Goal: Task Accomplishment & Management: Manage account settings

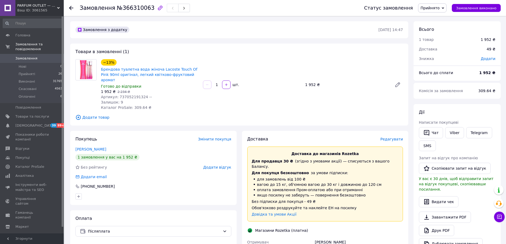
click at [392, 137] on span "Редагувати" at bounding box center [391, 139] width 23 height 4
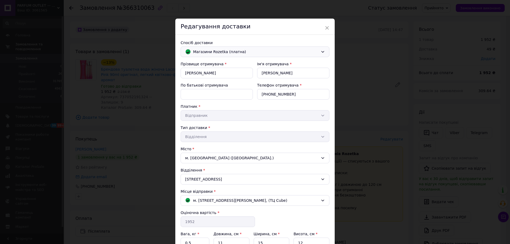
click at [243, 51] on span "Магазини Rozetka (платна)" at bounding box center [255, 52] width 125 height 6
click at [228, 62] on span "Нова Пошта (платна)" at bounding box center [258, 63] width 132 height 5
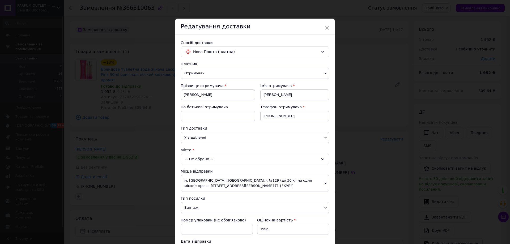
click at [205, 160] on div "-- Не обрано --" at bounding box center [255, 159] width 149 height 11
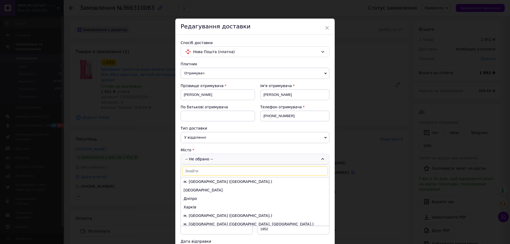
click at [214, 149] on div "Місто" at bounding box center [255, 149] width 149 height 5
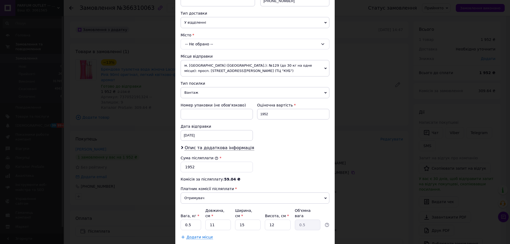
scroll to position [39, 0]
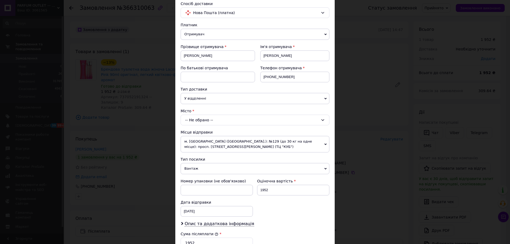
click at [224, 120] on div "-- Не обрано --" at bounding box center [255, 120] width 149 height 11
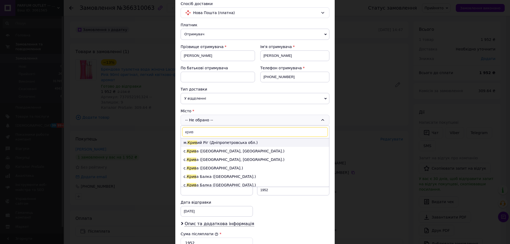
type input "крив"
click at [212, 143] on li "м. Крив ий Ріг (Дніпропетровська обл.)" at bounding box center [255, 142] width 148 height 8
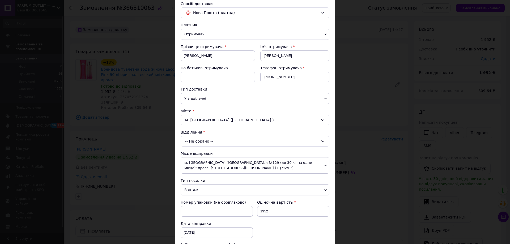
click at [213, 142] on div "-- Не обрано --" at bounding box center [255, 141] width 149 height 11
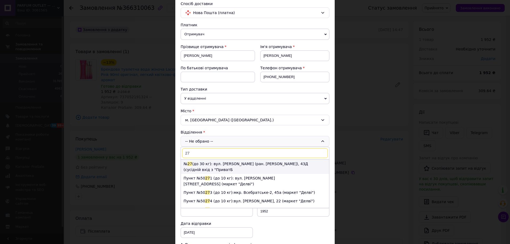
type input "27"
click at [208, 163] on li "№ 27 (до 30 кг): вул. Володимира Великого (ран. Мелешкіна), 43Д (сусідній вхід …" at bounding box center [255, 167] width 148 height 14
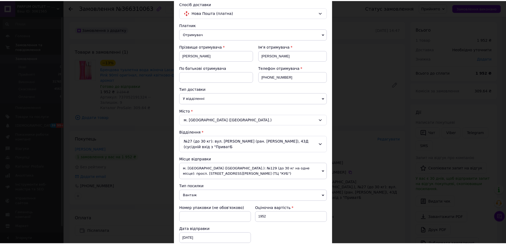
scroll to position [172, 0]
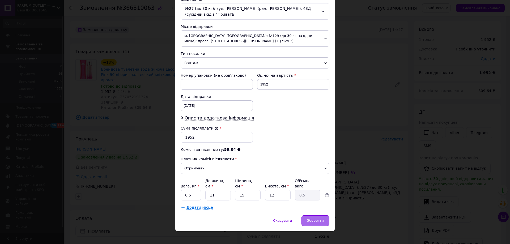
click at [317, 215] on div "Зберегти" at bounding box center [315, 220] width 28 height 11
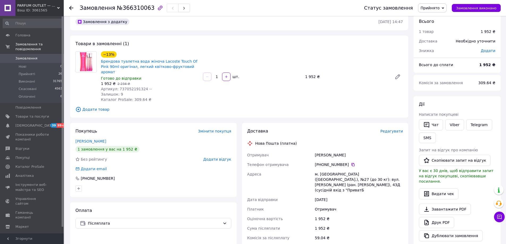
scroll to position [0, 0]
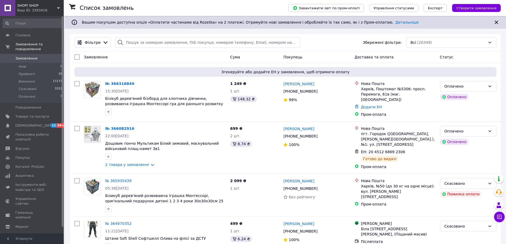
click at [39, 7] on span "SHOPI SHOP" at bounding box center [37, 5] width 40 height 5
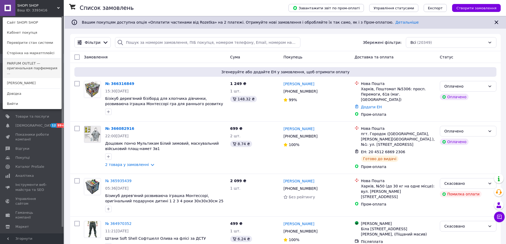
click at [35, 67] on link "PARFUM OUTLET — оригинальная парфюмерия ..." at bounding box center [32, 68] width 58 height 20
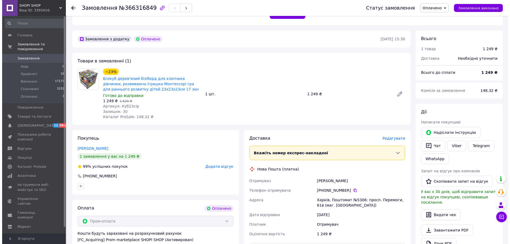
scroll to position [133, 0]
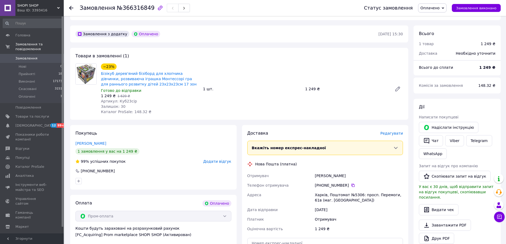
click at [394, 131] on span "Редагувати" at bounding box center [391, 133] width 23 height 4
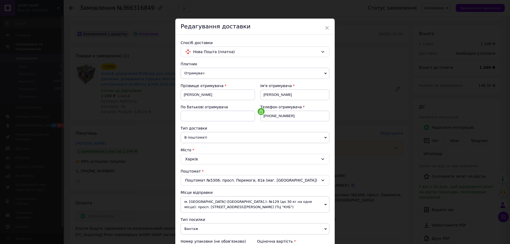
click at [217, 183] on div "Поштомат №5306: просп. Перемоги, 61в (маг. [GEOGRAPHIC_DATA])" at bounding box center [255, 180] width 149 height 11
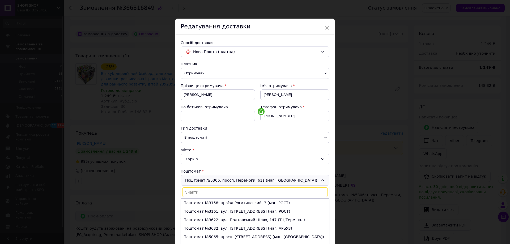
scroll to position [59, 0]
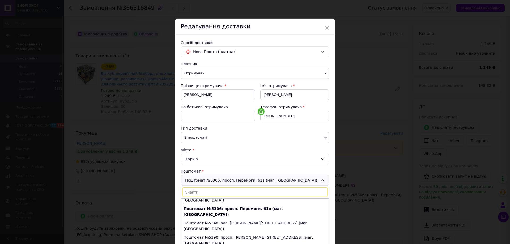
type input "3"
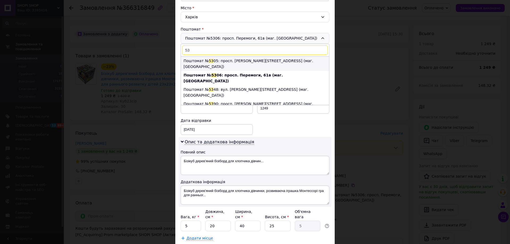
scroll to position [133, 0]
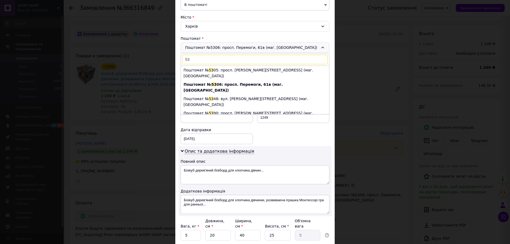
type input "53"
click at [259, 35] on div "Платник Отримувач Відправник Прізвище отримувача Євтушенко Ім'я отримувача Ольг…" at bounding box center [255, 90] width 149 height 322
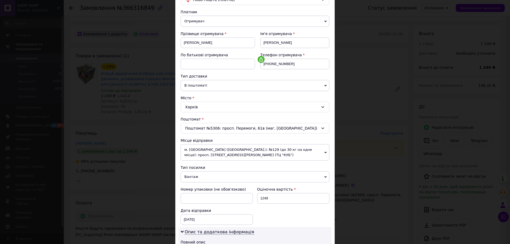
scroll to position [0, 0]
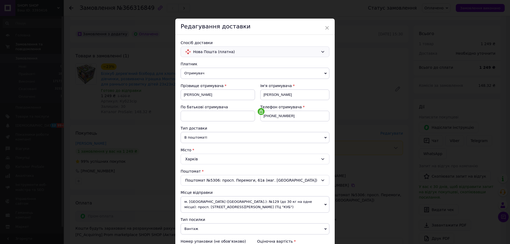
click at [237, 52] on span "Нова Пошта (платна)" at bounding box center [255, 52] width 125 height 6
click at [225, 62] on span "Нова Пошта (платна)" at bounding box center [258, 63] width 132 height 5
click at [241, 136] on span "В поштоматі" at bounding box center [255, 137] width 149 height 11
click at [194, 149] on li "У відділенні" at bounding box center [255, 148] width 149 height 8
click at [216, 180] on div "-- Не обрано --" at bounding box center [255, 180] width 149 height 11
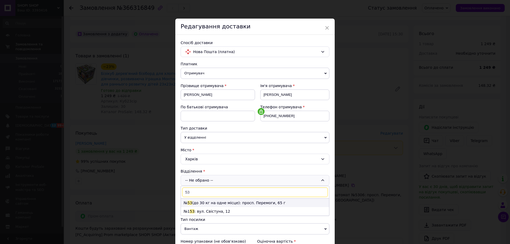
type input "53"
click at [208, 201] on li "№ 53 (до 30 кг на одне місце): просп. Перемоги, 65 г" at bounding box center [255, 203] width 148 height 8
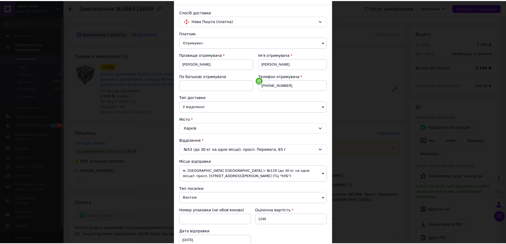
scroll to position [173, 0]
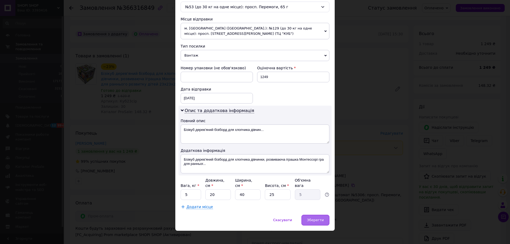
click at [316, 218] on span "Зберегти" at bounding box center [315, 220] width 17 height 4
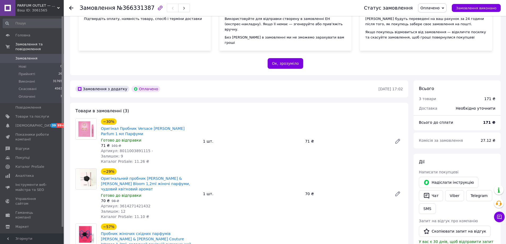
scroll to position [133, 0]
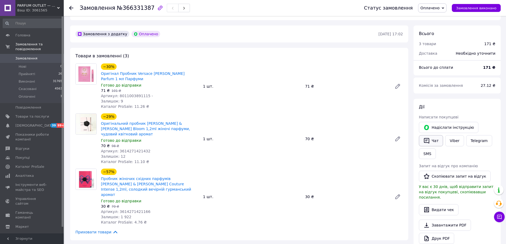
click at [430, 137] on button "Чат" at bounding box center [431, 140] width 24 height 11
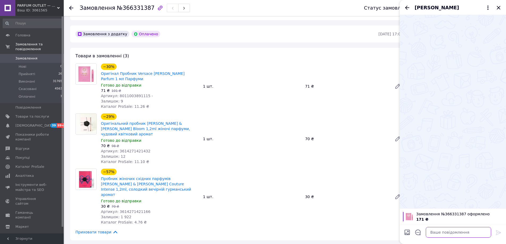
click at [438, 233] on textarea at bounding box center [458, 232] width 65 height 11
paste textarea "Добрий день, ваше замовлення буде відправлено протягом 3-х / 4-х днів, очікуйте…"
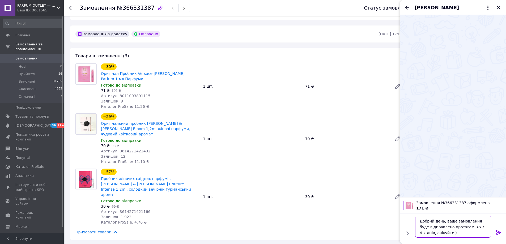
type textarea "Добрий день, ваше замовлення буде відправлено протягом 3-х / 4-х днів, очікуйте…"
click at [496, 232] on icon at bounding box center [498, 232] width 5 height 5
